Goal: Information Seeking & Learning: Learn about a topic

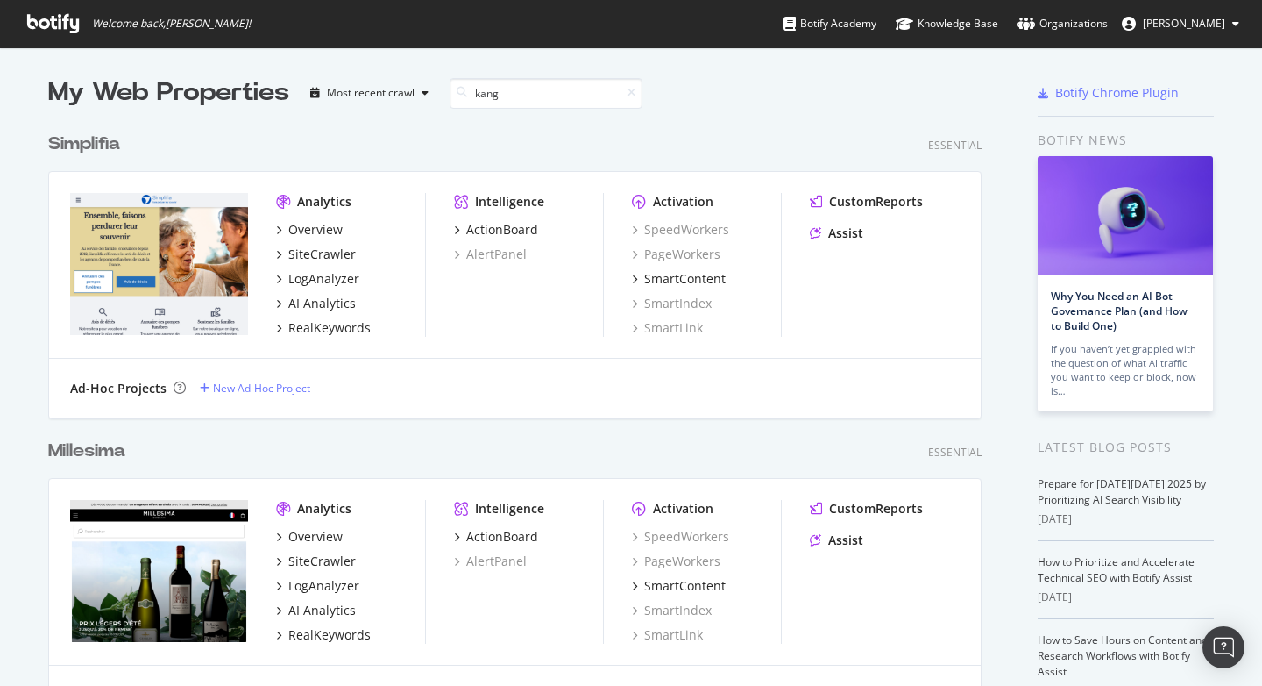
scroll to position [294, 935]
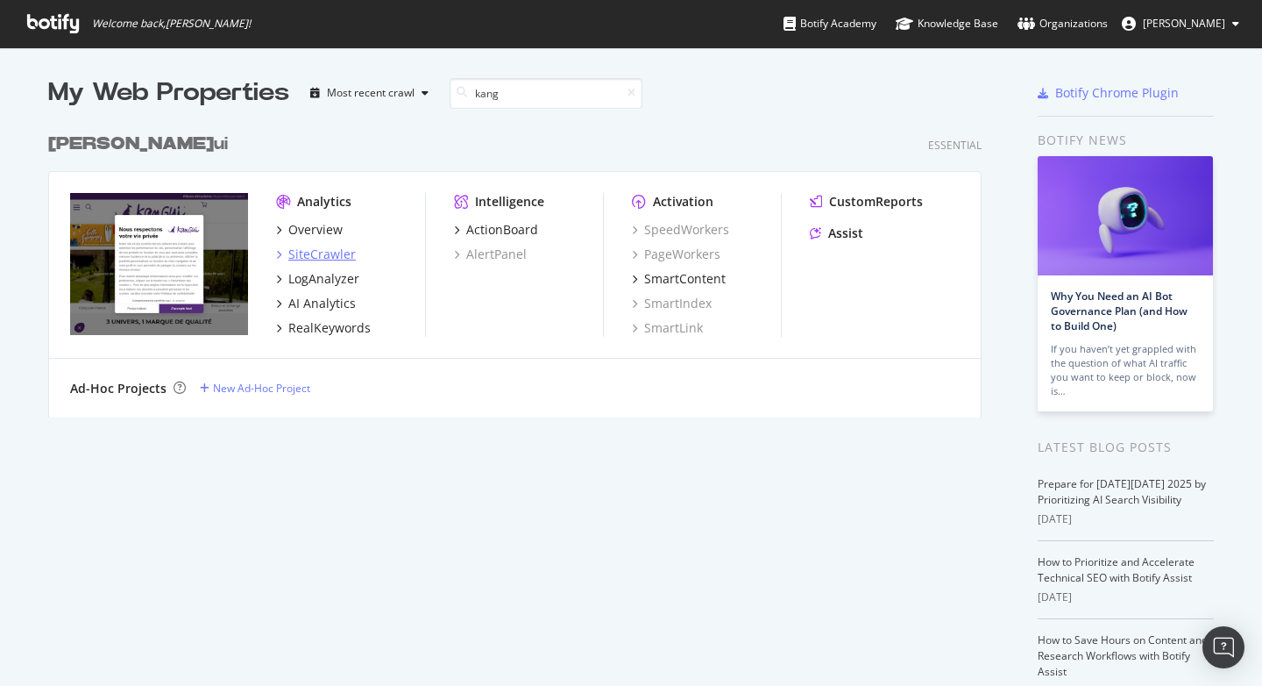
type input "kang"
click at [312, 246] on div "SiteCrawler" at bounding box center [322, 254] width 68 height 18
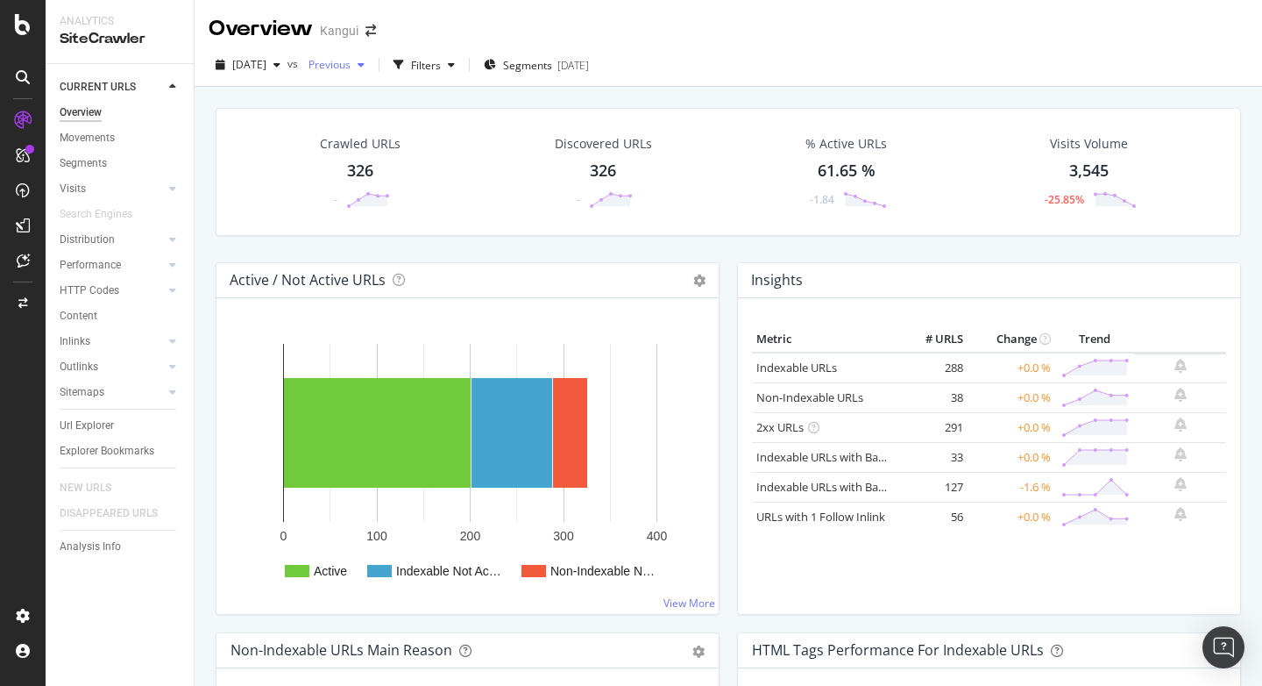
click at [351, 70] on span "Previous" at bounding box center [326, 64] width 49 height 15
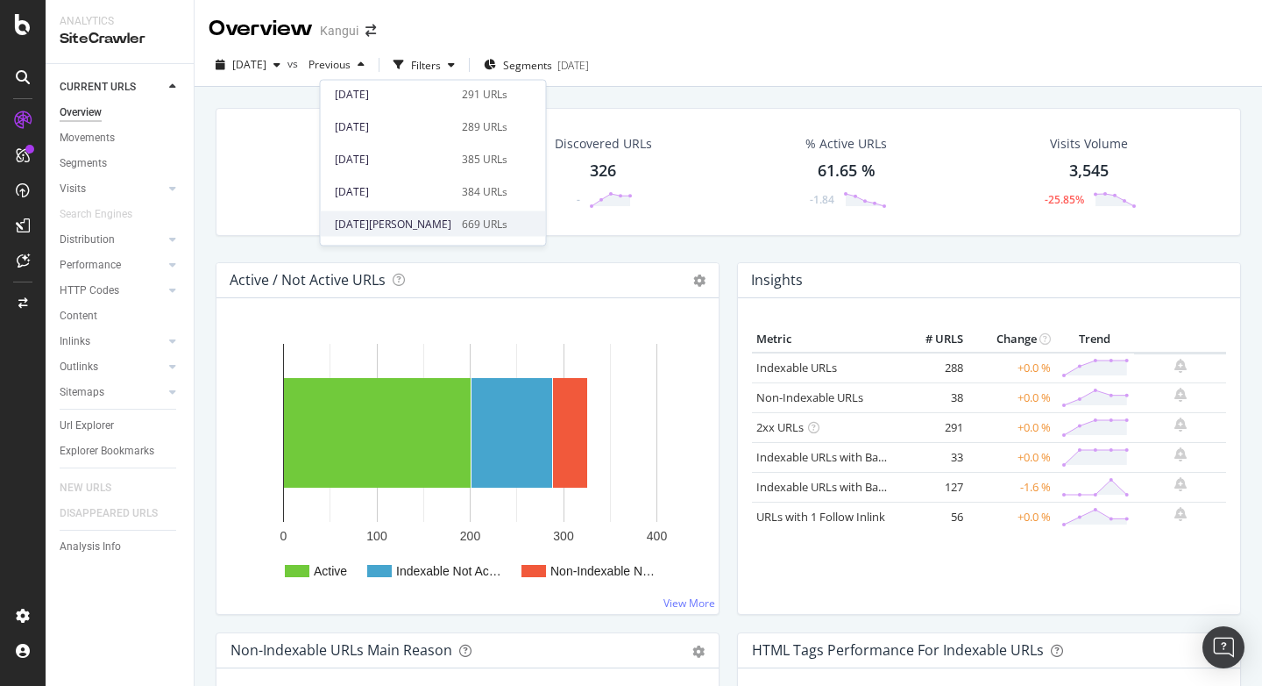
scroll to position [679, 0]
click at [423, 191] on div "[DATE]" at bounding box center [393, 190] width 117 height 16
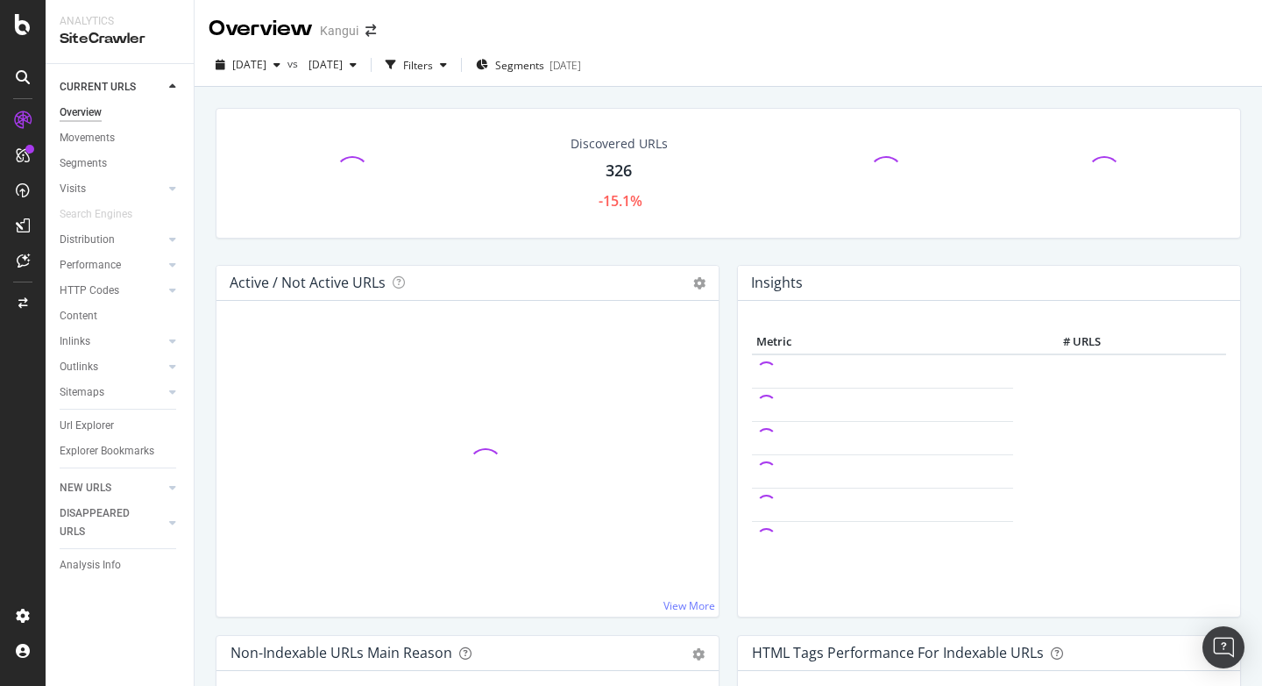
click at [448, 117] on div "Discovered URLs 326 -15.1%" at bounding box center [729, 173] width 1026 height 131
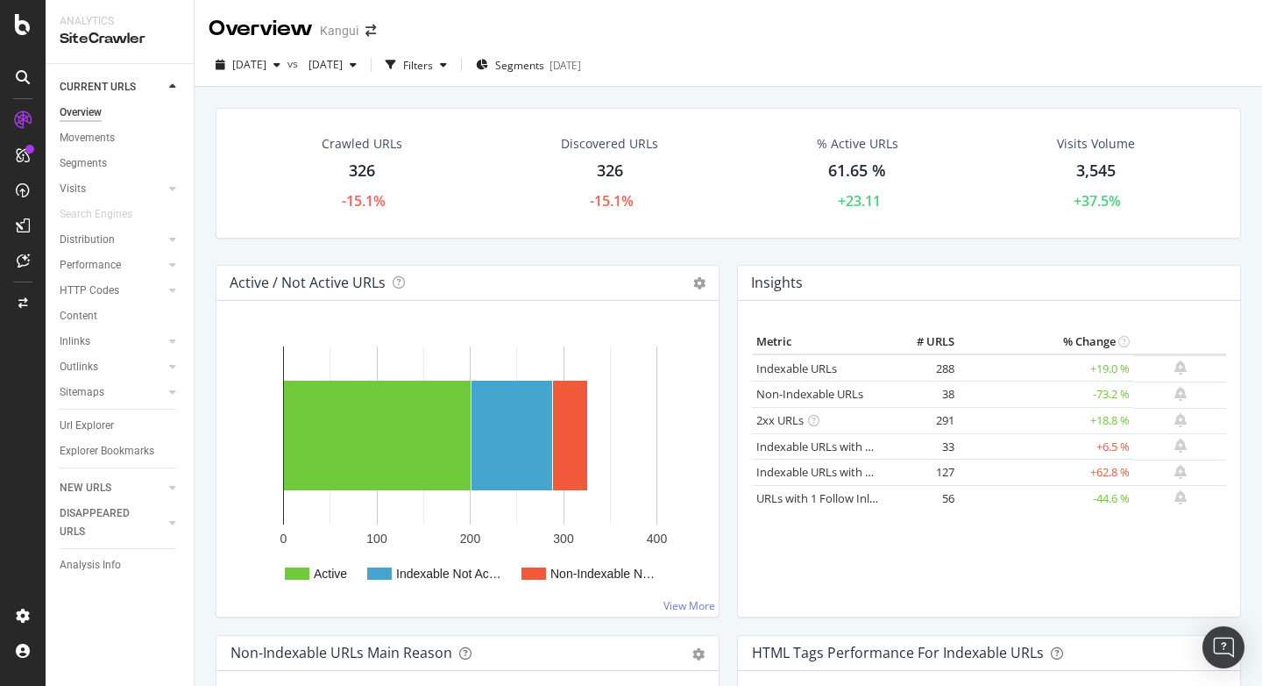
click at [238, 108] on div "Crawled URLs 326 -15.1% Discovered URLs 326 -15.1% % Active URLs 61.65 % +23.11…" at bounding box center [729, 173] width 1026 height 131
click at [693, 283] on icon at bounding box center [699, 283] width 12 height 12
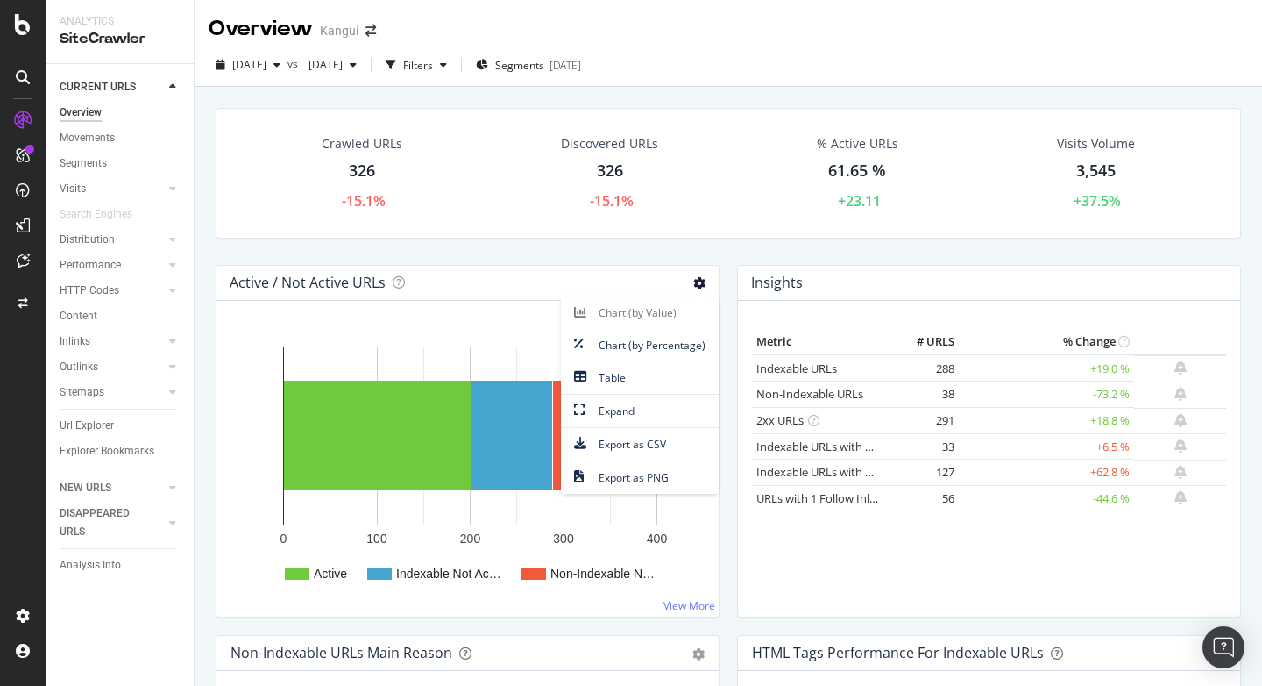
click at [485, 203] on div "Discovered URLs 326 -15.1%" at bounding box center [610, 173] width 256 height 94
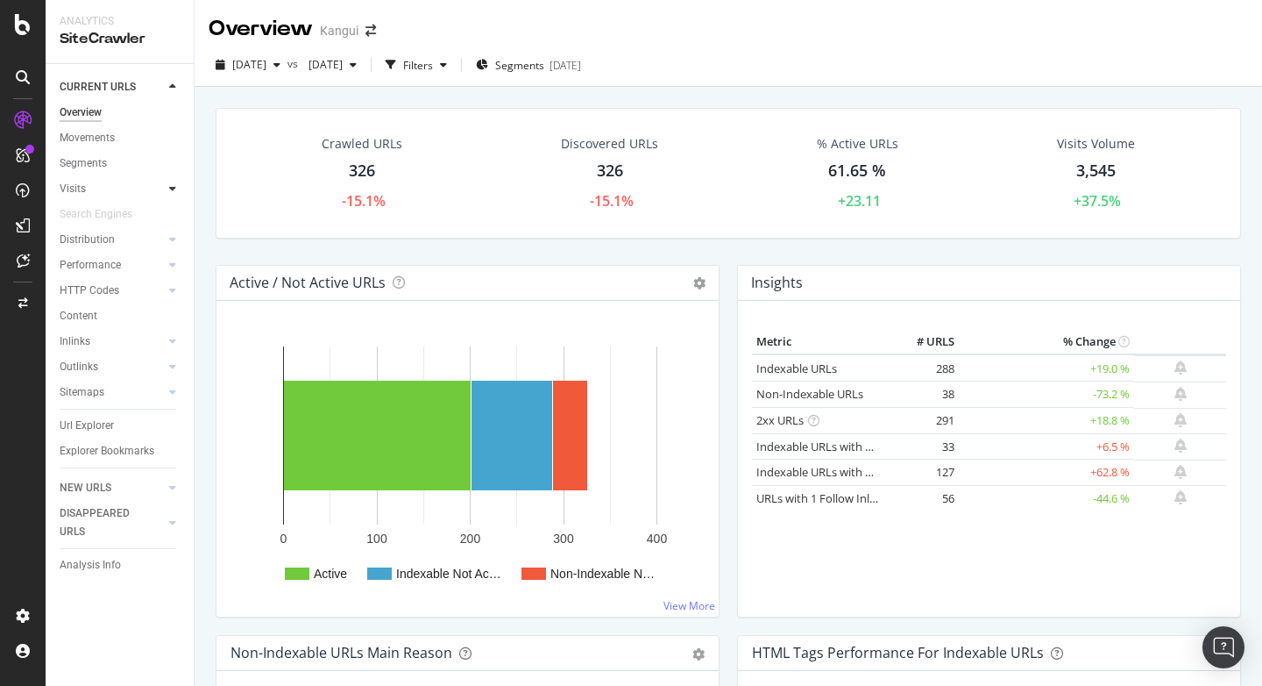
click at [172, 188] on icon at bounding box center [172, 188] width 7 height 11
click at [501, 237] on div "Crawled URLs 326 -15.1% Discovered URLs 326 -15.1% % Active URLs 61.65 % +23.11…" at bounding box center [729, 173] width 1026 height 131
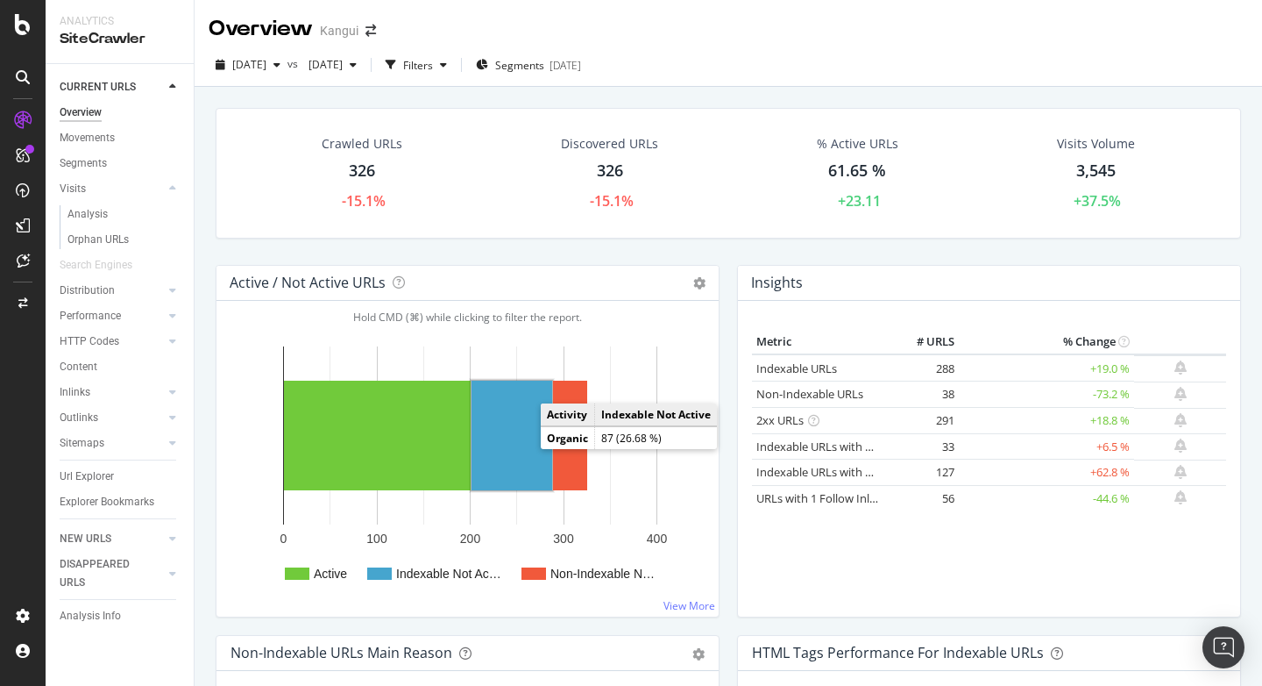
click at [516, 456] on rect "A chart." at bounding box center [512, 435] width 81 height 110
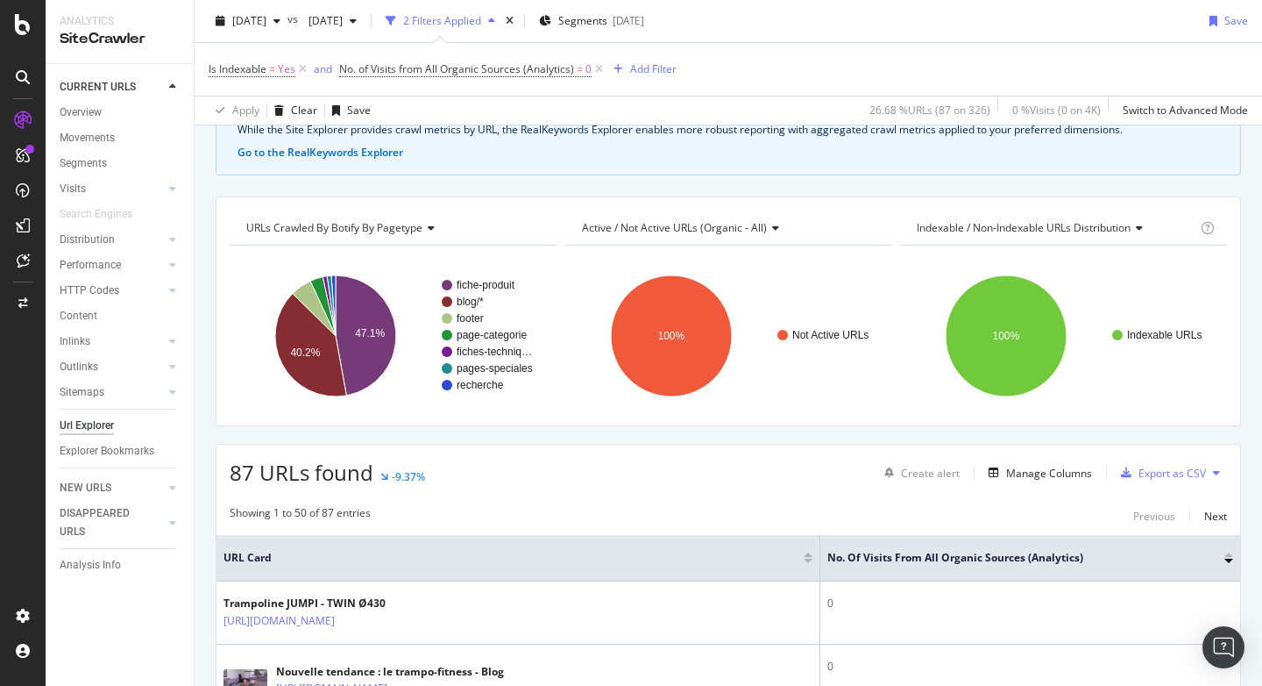
scroll to position [267, 0]
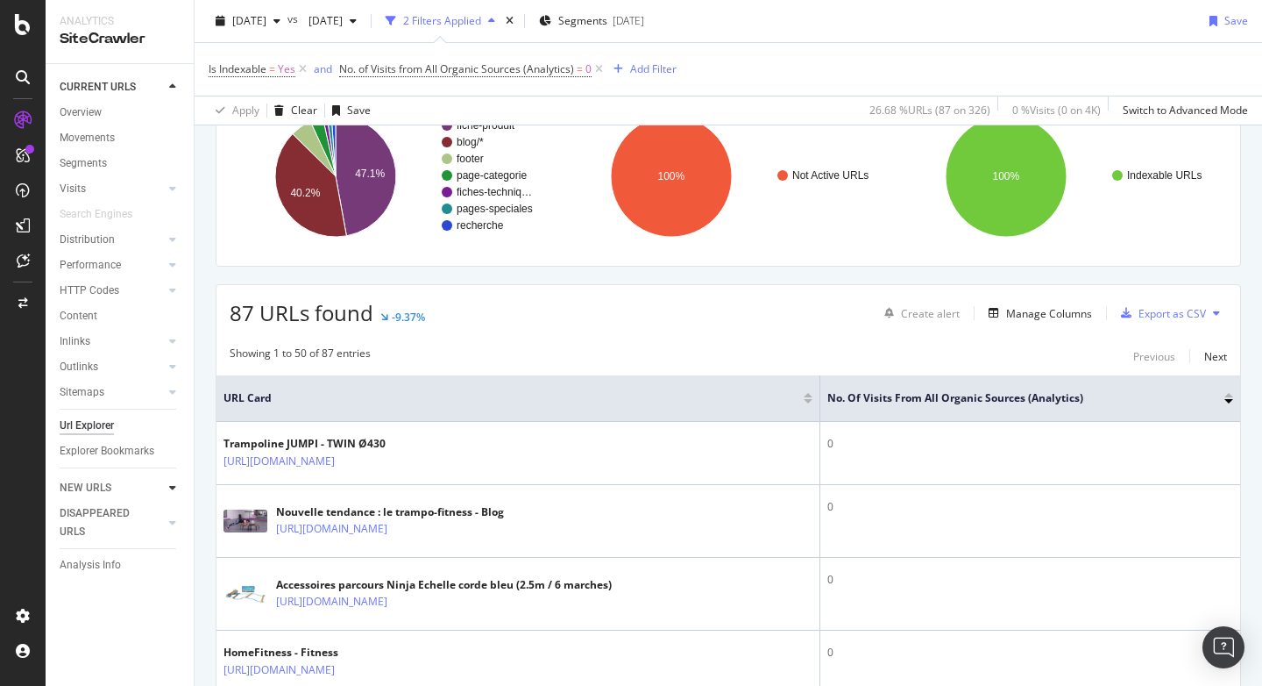
click at [172, 482] on icon at bounding box center [172, 487] width 7 height 11
click at [100, 421] on div "Url Explorer" at bounding box center [87, 425] width 54 height 18
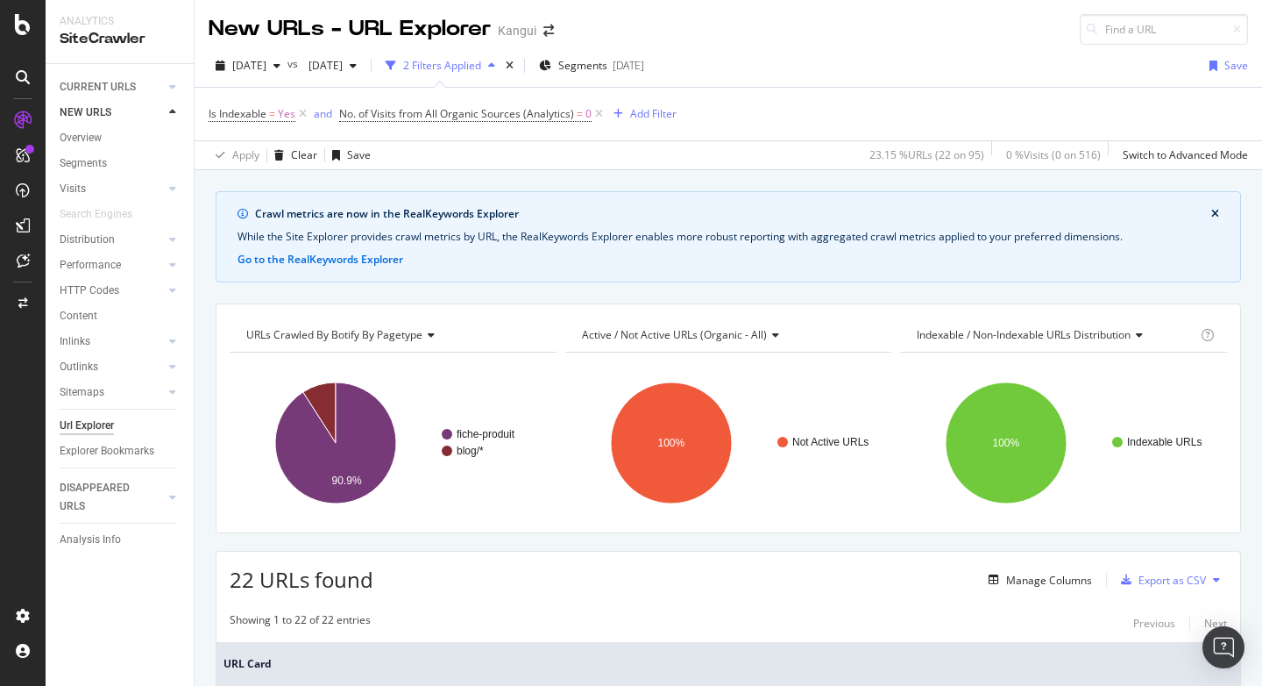
click at [1212, 212] on icon "close banner" at bounding box center [1216, 214] width 8 height 11
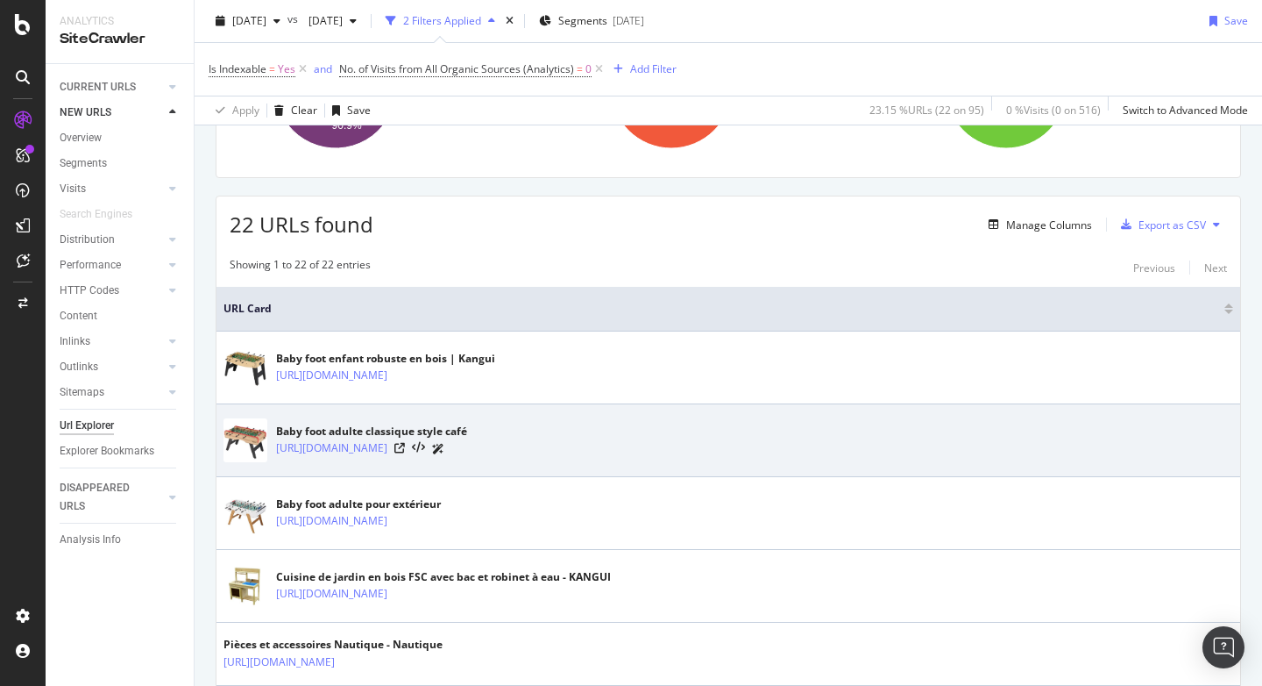
scroll to position [282, 0]
